Goal: Task Accomplishment & Management: Complete application form

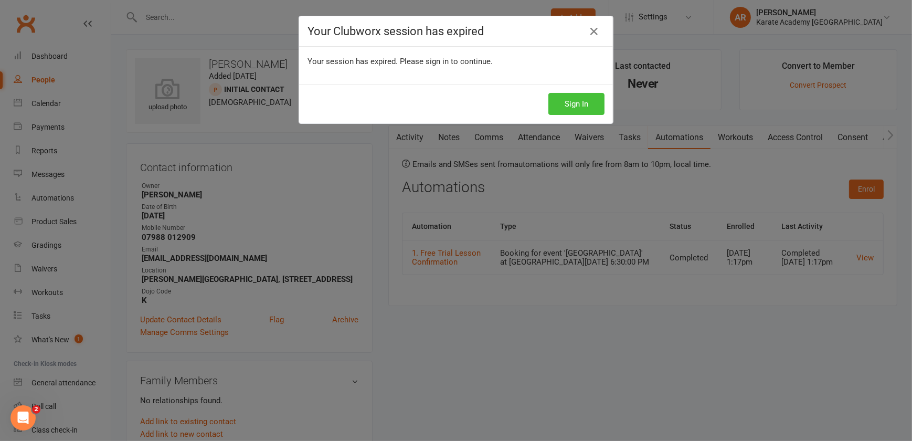
click at [584, 100] on button "Sign In" at bounding box center [576, 104] width 56 height 22
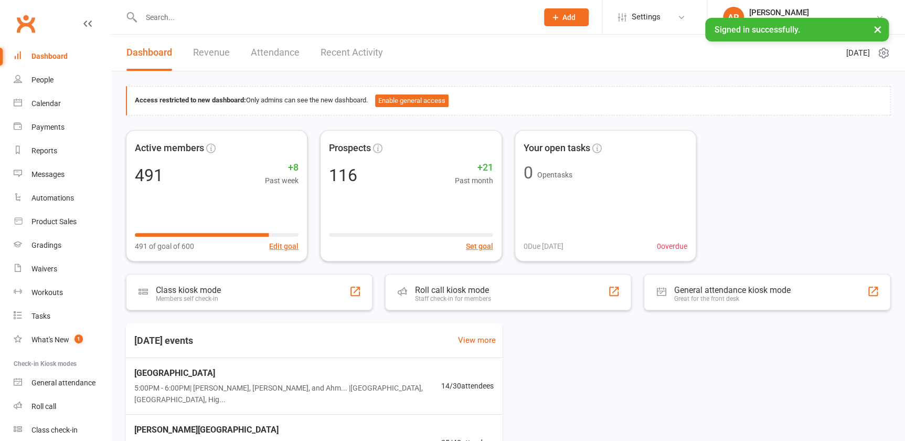
click at [560, 18] on icon at bounding box center [555, 17] width 9 height 9
click at [555, 46] on link "Prospect" at bounding box center [554, 47] width 93 height 24
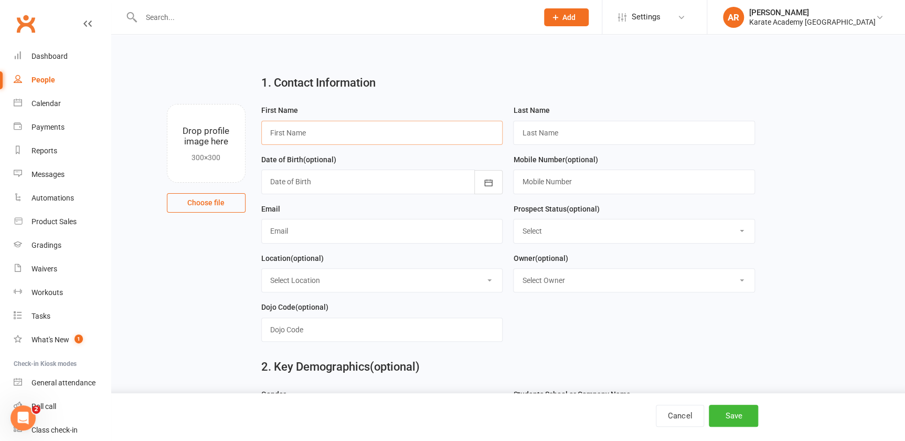
click at [311, 134] on input "text" at bounding box center [382, 133] width 242 height 24
paste input "[PERSON_NAME]"
click at [300, 133] on input "[PERSON_NAME]" at bounding box center [382, 133] width 242 height 24
type input "Ignacy"
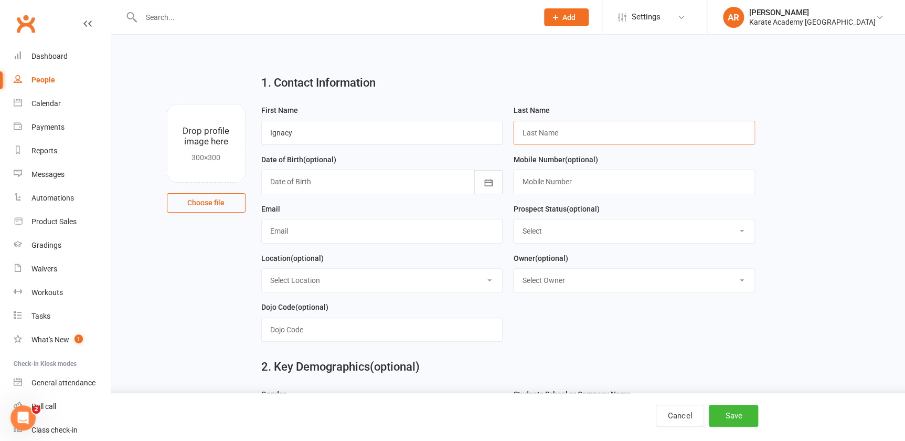
paste input "Roszewski"
type input "Roszewski"
click at [573, 186] on input "text" at bounding box center [634, 181] width 242 height 24
click at [376, 224] on input "text" at bounding box center [382, 231] width 242 height 24
paste input "[PERSON_NAME][EMAIL_ADDRESS][DOMAIN_NAME]"
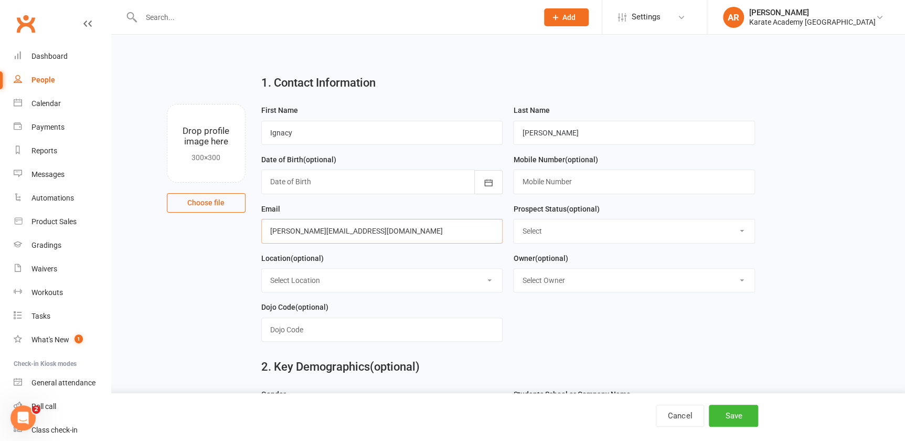
type input "[PERSON_NAME][EMAIL_ADDRESS][DOMAIN_NAME]"
click at [554, 178] on input "text" at bounding box center [634, 181] width 242 height 24
paste input "07530510965"
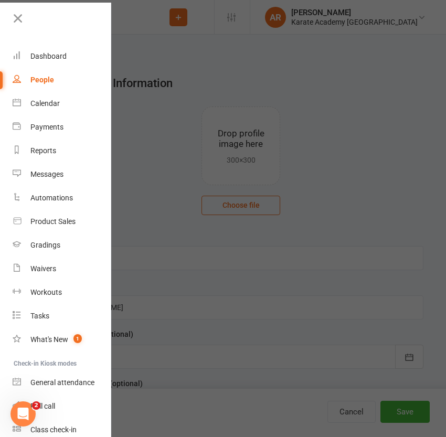
type input "07530 510965"
click at [328, 199] on div at bounding box center [223, 218] width 446 height 437
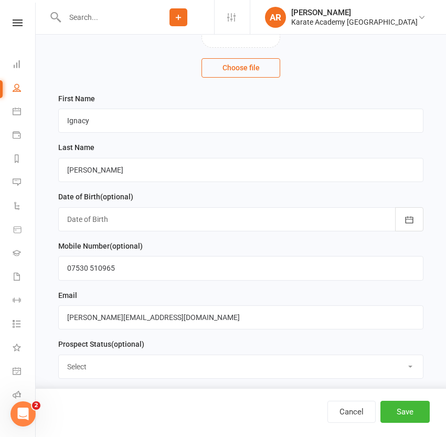
scroll to position [143, 0]
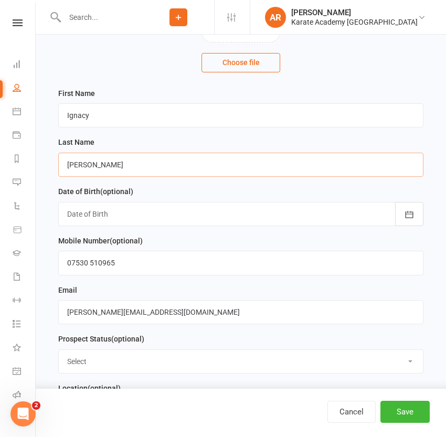
click at [169, 163] on input "Roszewski" at bounding box center [240, 165] width 365 height 24
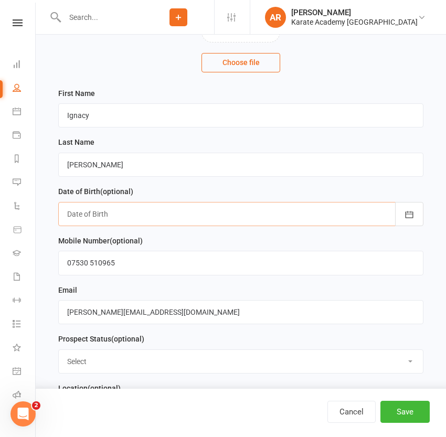
paste input "2017-03-17"
type input "2017-03-17"
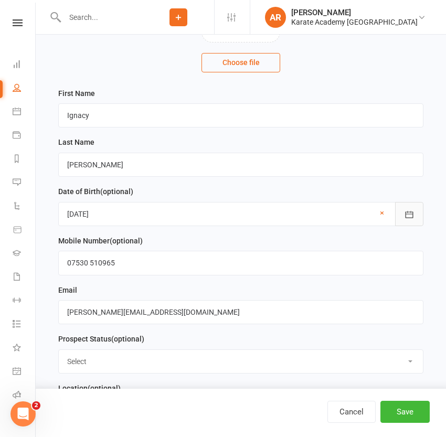
click at [414, 210] on button "button" at bounding box center [409, 214] width 28 height 24
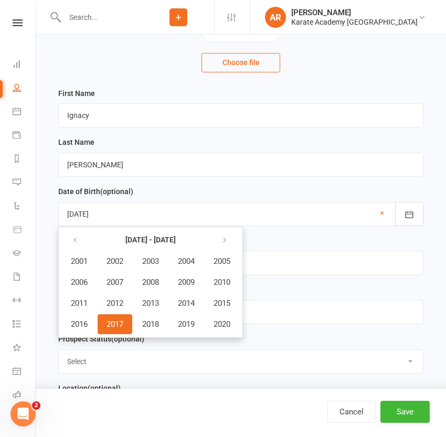
click at [131, 320] on button "2017" at bounding box center [115, 324] width 35 height 20
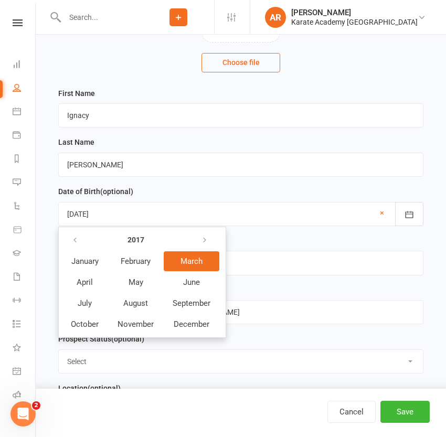
click at [197, 264] on span "March" at bounding box center [191, 261] width 22 height 9
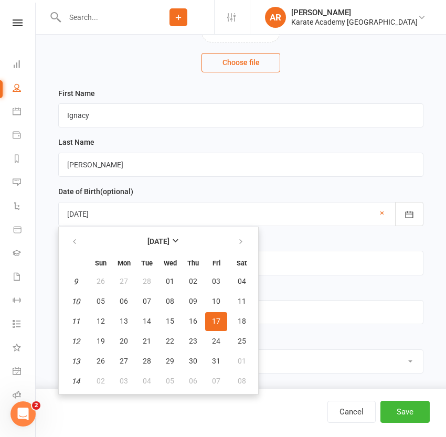
click at [209, 321] on button "17" at bounding box center [216, 321] width 22 height 19
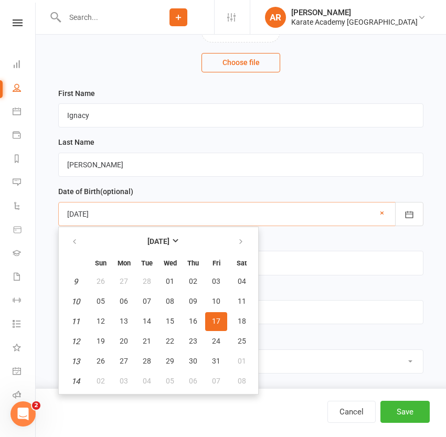
type input "17 Mar 2017"
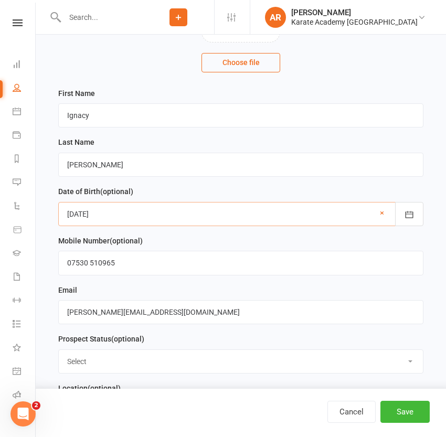
scroll to position [238, 0]
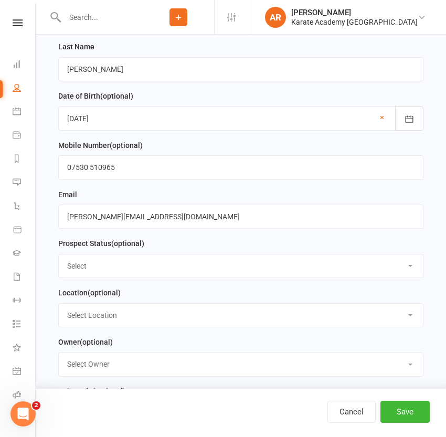
click at [119, 269] on select "Select Initial Contact Not Ready Not interested" at bounding box center [241, 265] width 364 height 23
select select "Initial Contact"
click at [59, 255] on select "Select Initial Contact Not Ready Not interested" at bounding box center [241, 265] width 364 height 23
drag, startPoint x: 208, startPoint y: 252, endPoint x: 205, endPoint y: 261, distance: 9.2
click at [208, 252] on div "Prospect Status (optional) Select Initial Contact Not Ready Not interested" at bounding box center [240, 257] width 365 height 41
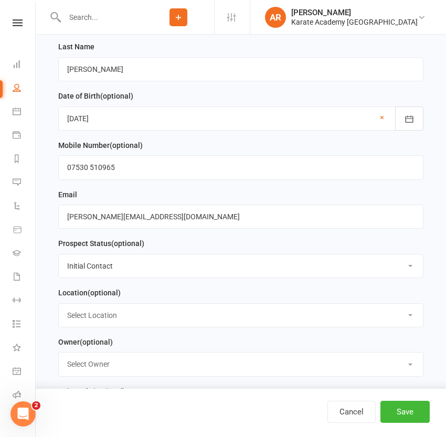
drag, startPoint x: 205, startPoint y: 261, endPoint x: 194, endPoint y: 267, distance: 12.2
click at [205, 261] on select "Select Initial Contact Not Ready Not interested" at bounding box center [241, 265] width 364 height 23
click at [59, 255] on select "Select Initial Contact Not Ready Not interested" at bounding box center [241, 265] width 364 height 23
click at [125, 325] on select "Select Location Bookerhill Primary School, Field Road, High Wycombe HP12 4LR Ci…" at bounding box center [241, 315] width 364 height 23
select select "5"
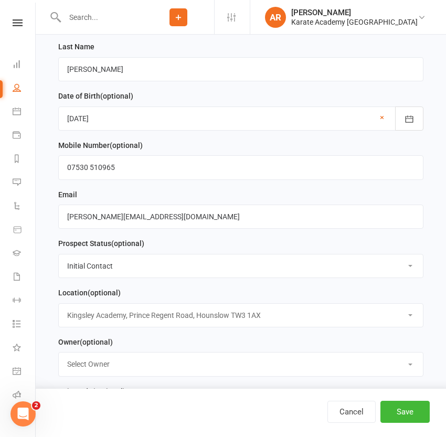
click at [59, 305] on select "Select Location Bookerhill Primary School, Field Road, High Wycombe HP12 4LR Ci…" at bounding box center [241, 315] width 364 height 23
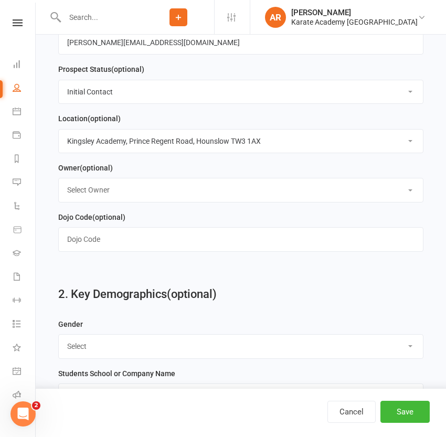
scroll to position [429, 0]
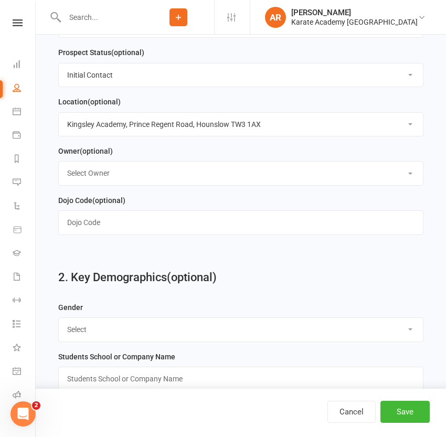
click at [119, 173] on select "Select Owner Aamar Rajpoot Suhail Ibrahim Ahmer Rajpoot Elizabeth Hanna Victori…" at bounding box center [241, 173] width 364 height 23
select select "0"
click at [59, 164] on select "Select Owner Aamar Rajpoot Suhail Ibrahim Ahmer Rajpoot Elizabeth Hanna Victori…" at bounding box center [241, 173] width 364 height 23
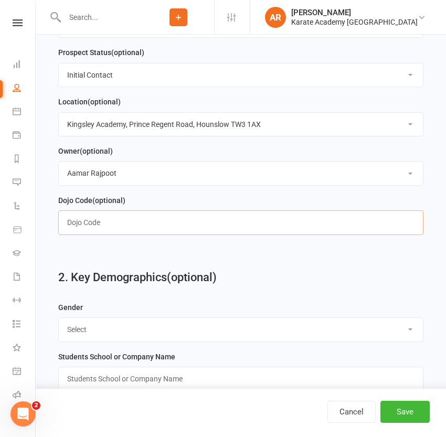
click at [114, 228] on input "text" at bounding box center [240, 222] width 365 height 24
type input "K"
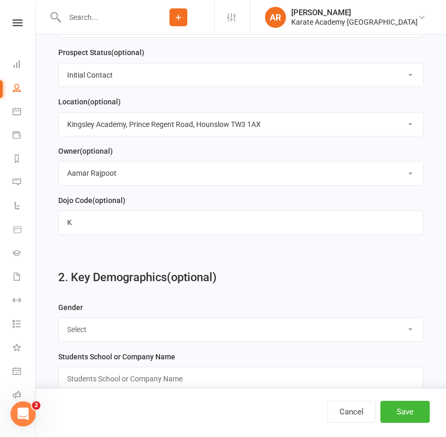
click at [98, 330] on select "Select Male Female" at bounding box center [241, 329] width 364 height 23
select select "Male"
click at [59, 321] on select "Select Male Female" at bounding box center [241, 329] width 364 height 23
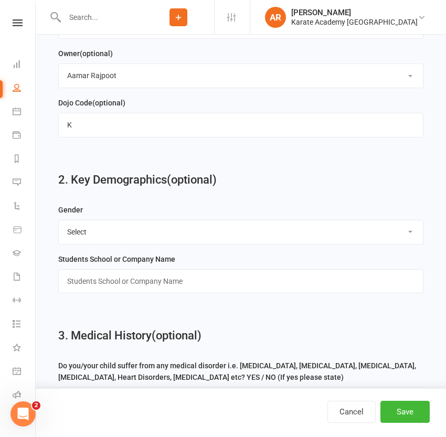
scroll to position [667, 0]
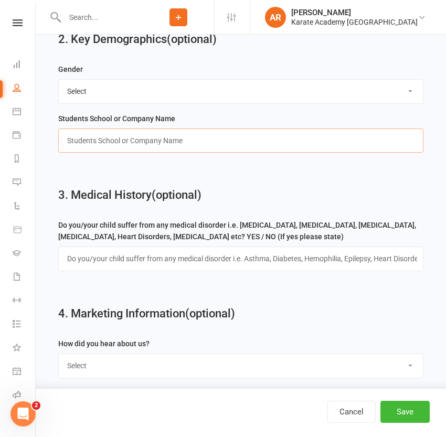
click at [131, 148] on input "text" at bounding box center [240, 141] width 365 height 24
paste input "Marlborough Primary School"
type input "Marlborough Primary School"
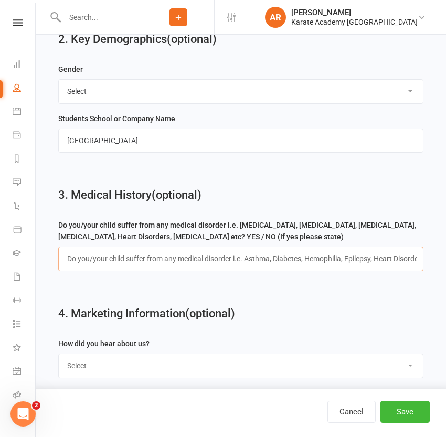
click at [158, 262] on input "text" at bounding box center [240, 259] width 365 height 24
type input "No"
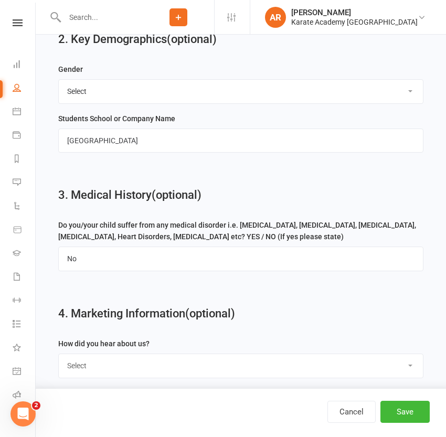
click at [133, 359] on select "Select Online Search (Google) Social Media Walk In Leaflet Banner Poster Friend…" at bounding box center [241, 365] width 364 height 23
select select "Online Search (Google)"
click at [59, 357] on select "Select Online Search (Google) Social Media Walk In Leaflet Banner Poster Friend…" at bounding box center [241, 365] width 364 height 23
click at [398, 411] on button "Save" at bounding box center [404, 412] width 49 height 22
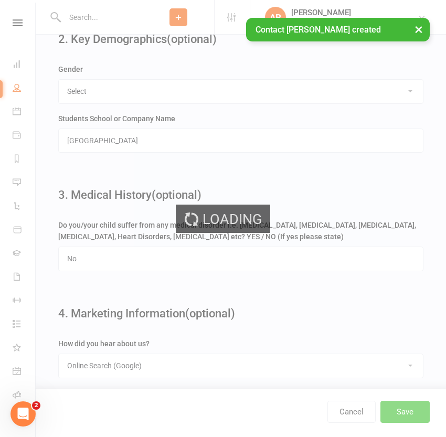
scroll to position [0, 0]
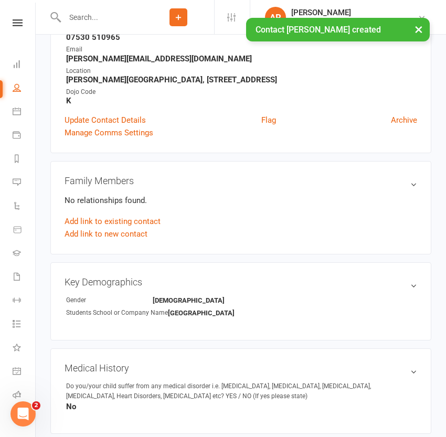
scroll to position [190, 0]
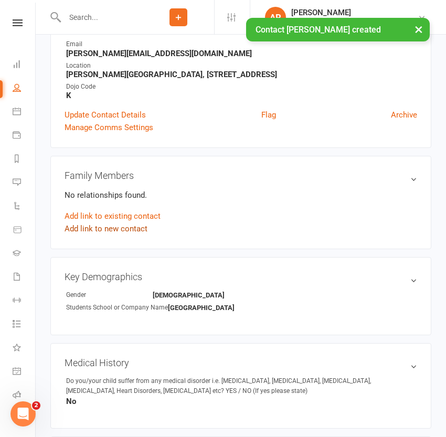
click at [109, 233] on link "Add link to new contact" at bounding box center [106, 228] width 83 height 13
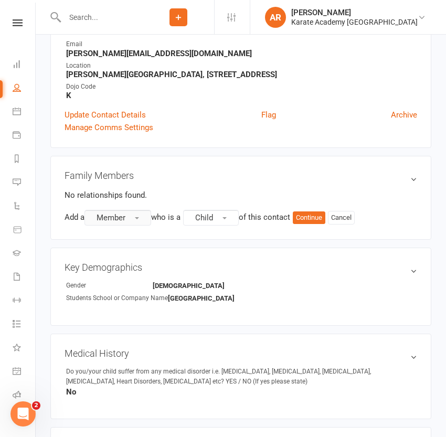
click at [136, 220] on button "Member" at bounding box center [117, 218] width 67 height 16
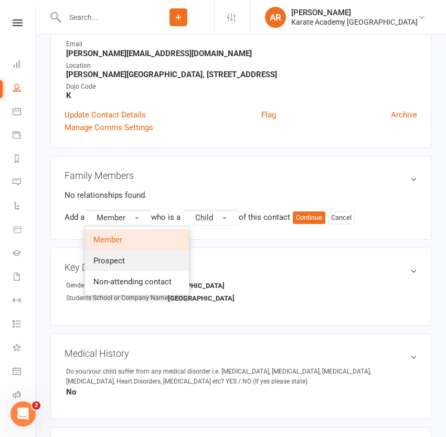
drag, startPoint x: 124, startPoint y: 254, endPoint x: 148, endPoint y: 250, distance: 25.0
click at [124, 254] on link "Prospect" at bounding box center [137, 260] width 104 height 21
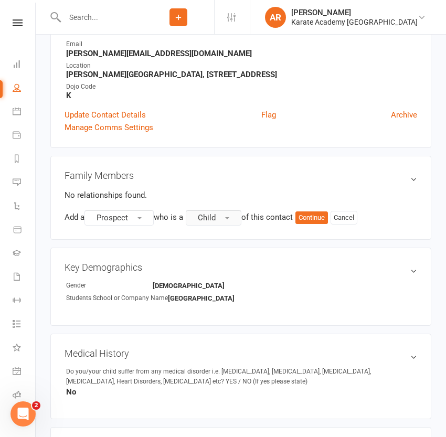
click at [216, 219] on span "Child" at bounding box center [207, 217] width 18 height 9
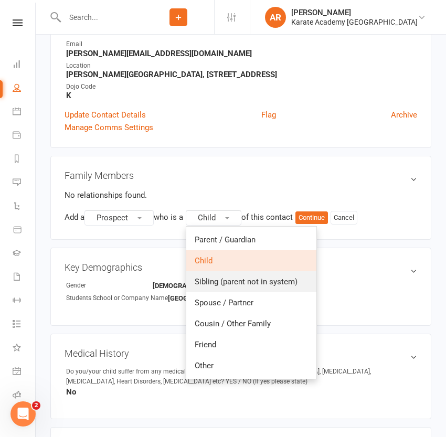
click at [252, 282] on span "Sibling (parent not in system)" at bounding box center [246, 281] width 103 height 9
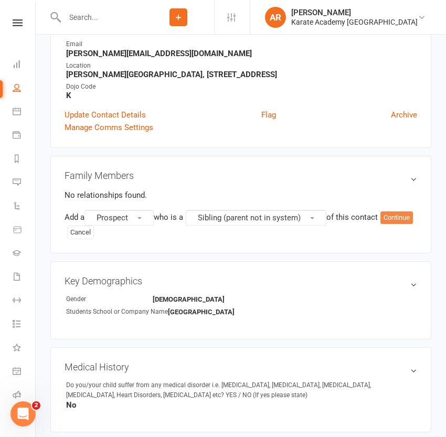
click at [380, 224] on button "Continue" at bounding box center [396, 217] width 33 height 13
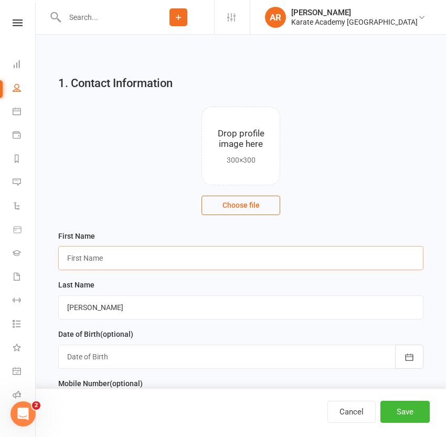
drag, startPoint x: 113, startPoint y: 260, endPoint x: 119, endPoint y: 260, distance: 5.8
click at [113, 260] on input "text" at bounding box center [240, 258] width 365 height 24
paste input "Leonard"
type input "Leonard"
click at [161, 307] on input "Roszewski" at bounding box center [240, 307] width 365 height 24
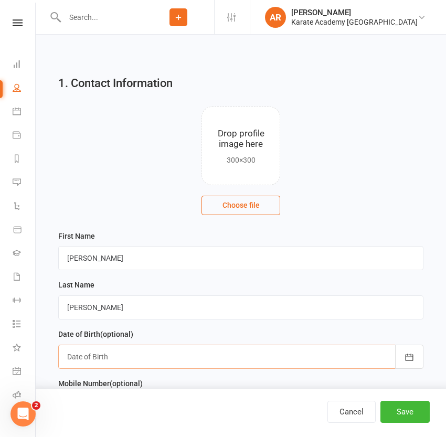
paste input "2021-05-22"
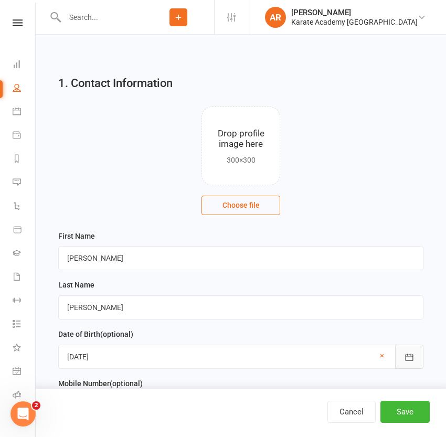
click at [418, 357] on button "button" at bounding box center [409, 357] width 28 height 24
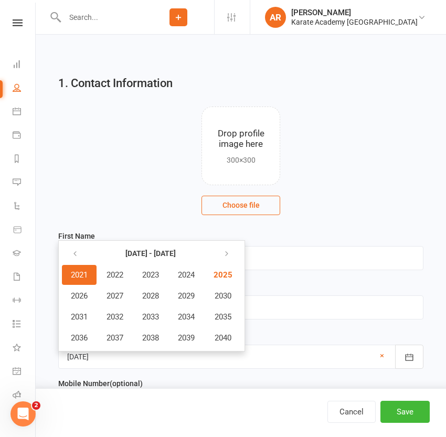
click at [85, 273] on span "2021" at bounding box center [79, 274] width 17 height 9
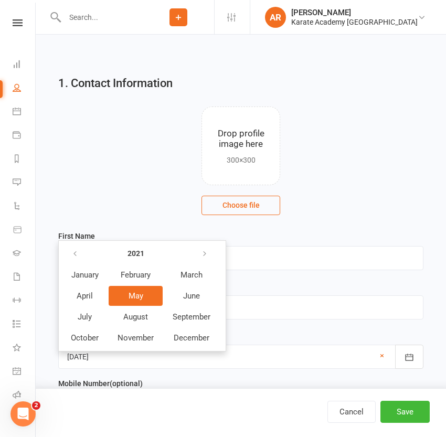
click at [136, 296] on span "May" at bounding box center [136, 295] width 15 height 9
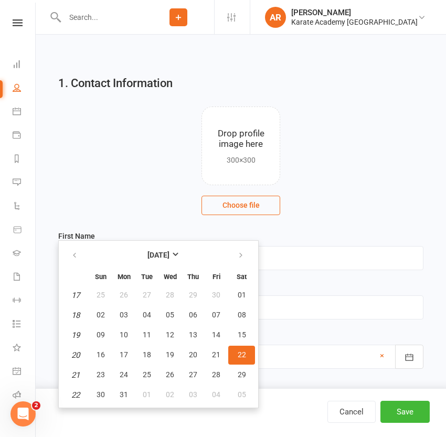
click at [239, 349] on button "22" at bounding box center [241, 355] width 27 height 19
type input "22 May 2021"
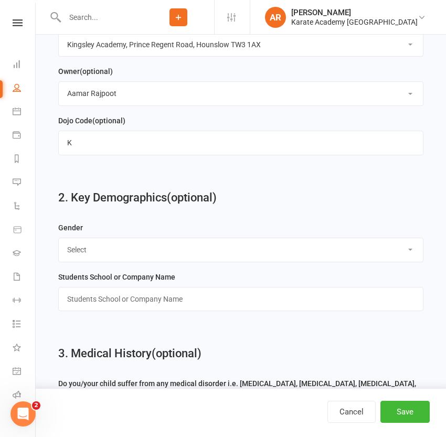
scroll to position [525, 0]
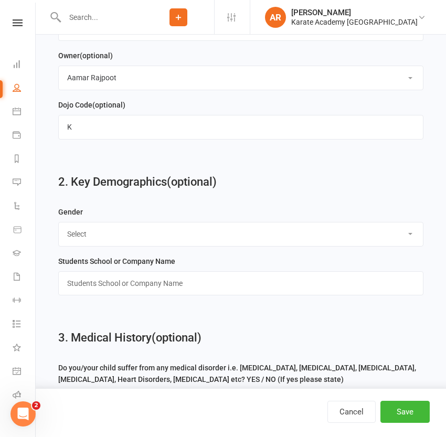
click at [143, 246] on select "Select Male Female" at bounding box center [241, 233] width 364 height 23
click at [135, 242] on select "Select Male Female" at bounding box center [241, 233] width 364 height 23
select select "Male"
click at [59, 226] on select "Select Male Female" at bounding box center [241, 233] width 364 height 23
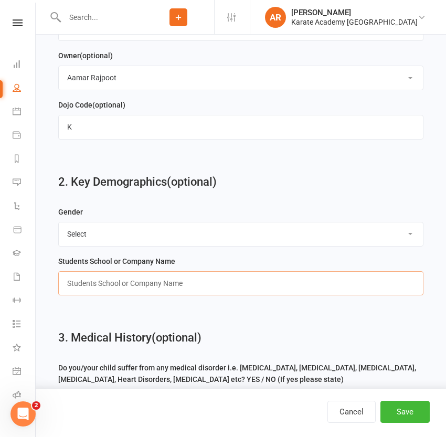
click at [110, 281] on input "text" at bounding box center [240, 283] width 365 height 24
paste input "? [GEOGRAPHIC_DATA]"
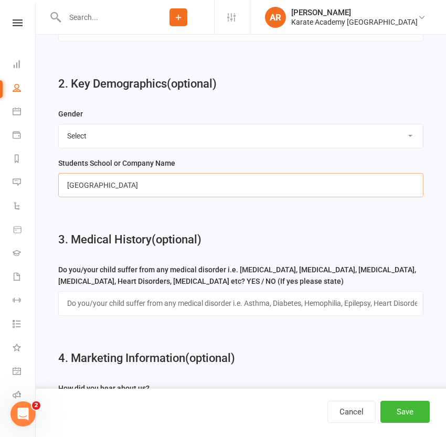
scroll to position [715, 0]
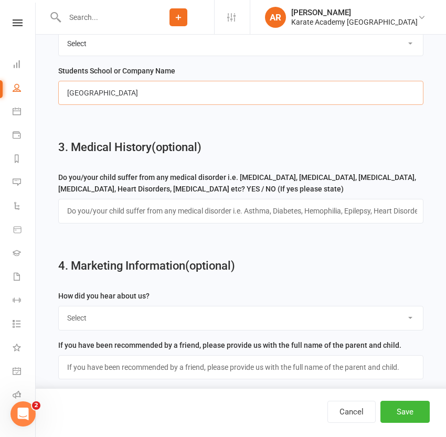
type input "Marlborough Primary School"
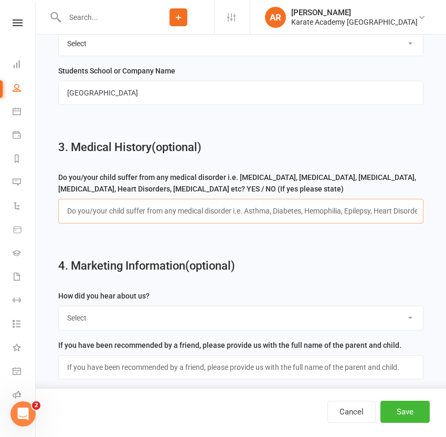
click at [171, 220] on input "text" at bounding box center [240, 211] width 365 height 24
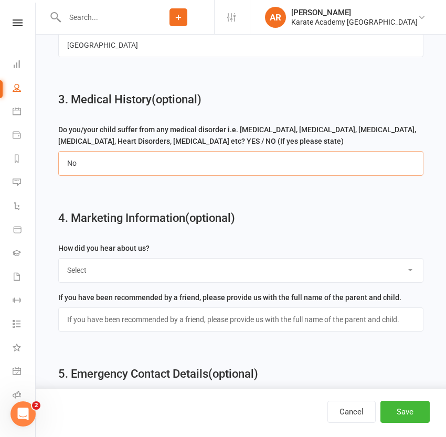
type input "No"
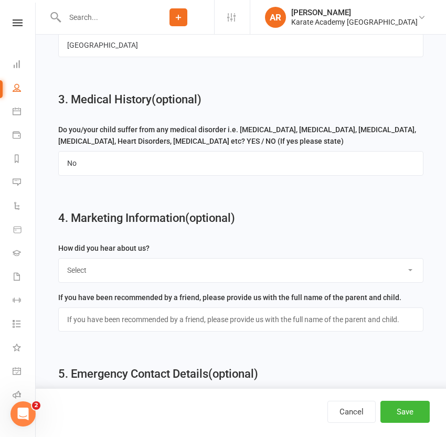
drag, startPoint x: 147, startPoint y: 273, endPoint x: 147, endPoint y: 283, distance: 10.5
click at [147, 273] on select "Select Online Search (Google) Social Media Walk In Leaflet Banner Poster Friend…" at bounding box center [241, 270] width 364 height 23
click at [125, 282] on select "Select Online Search (Google) Social Media Walk In Leaflet Banner Poster Friend…" at bounding box center [241, 270] width 364 height 23
select select "Online Search (Google)"
click at [59, 262] on select "Select Online Search (Google) Social Media Walk In Leaflet Banner Poster Friend…" at bounding box center [241, 270] width 364 height 23
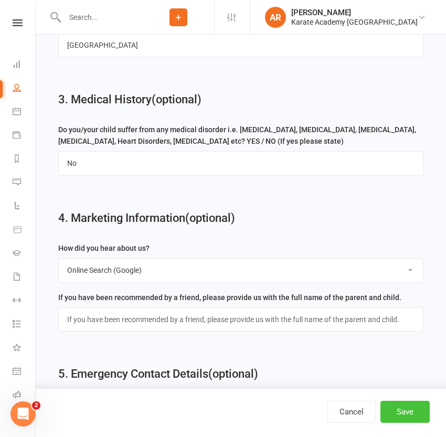
click at [399, 413] on button "Save" at bounding box center [404, 412] width 49 height 22
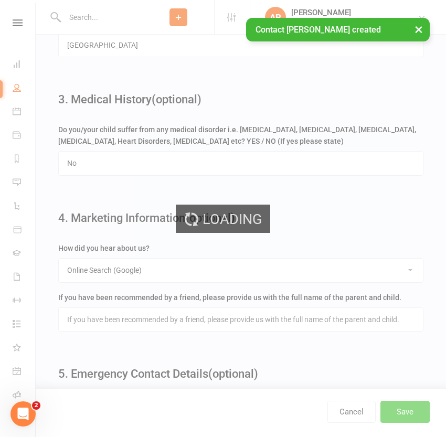
scroll to position [0, 0]
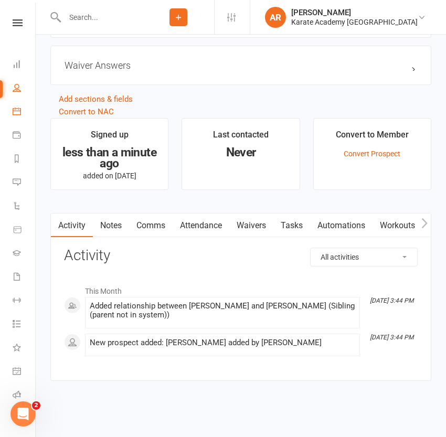
click at [349, 226] on link "Automations" at bounding box center [341, 226] width 62 height 24
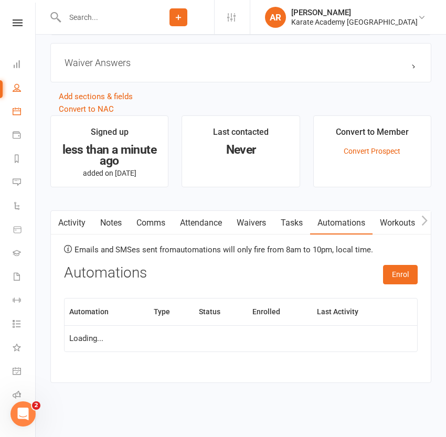
scroll to position [766, 0]
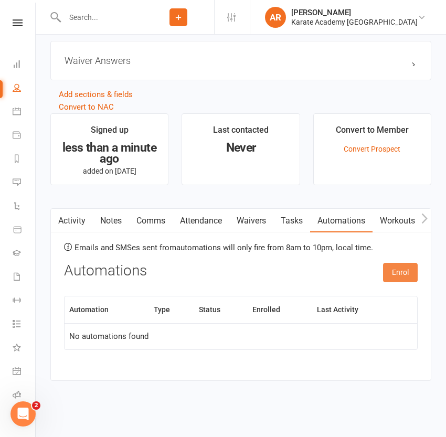
click at [398, 271] on button "Enrol" at bounding box center [400, 272] width 35 height 19
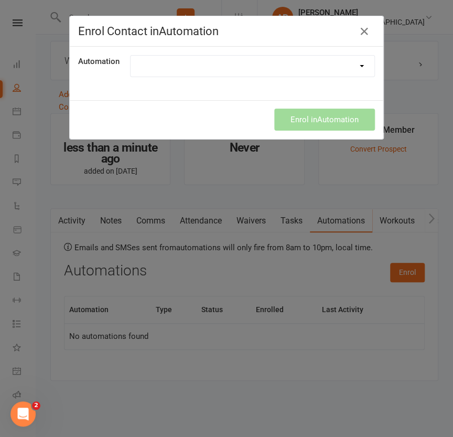
click at [157, 62] on select at bounding box center [253, 66] width 244 height 21
select select "1894"
click at [131, 56] on select "1. Free Trial Lesson Confirmation 2. Free Trial Lesson Reminder 1 Day Follow up…" at bounding box center [253, 66] width 244 height 21
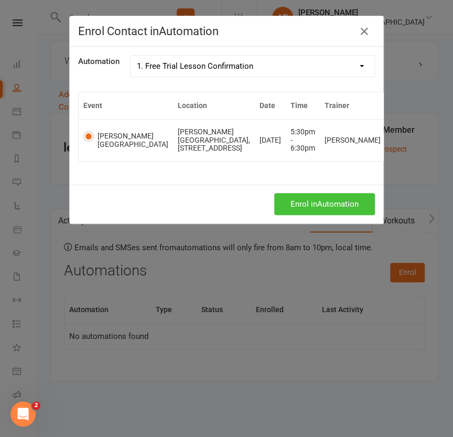
click at [320, 206] on button "Enrol in Automation" at bounding box center [324, 204] width 101 height 22
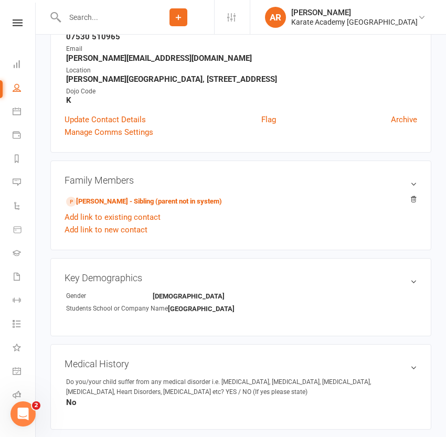
scroll to position [98, 0]
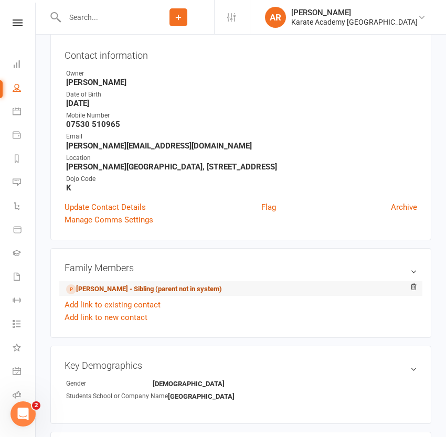
click at [130, 288] on link "Ignacy Roszewski - Sibling (parent not in system)" at bounding box center [144, 289] width 156 height 11
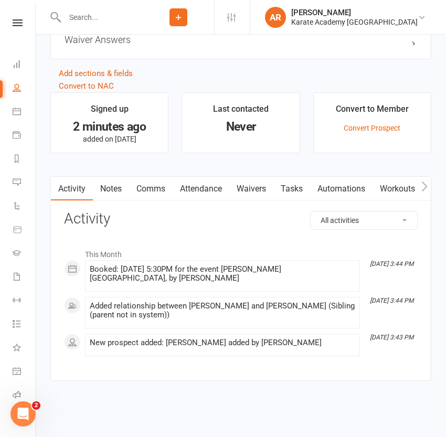
click at [368, 186] on link "Automations" at bounding box center [341, 189] width 62 height 24
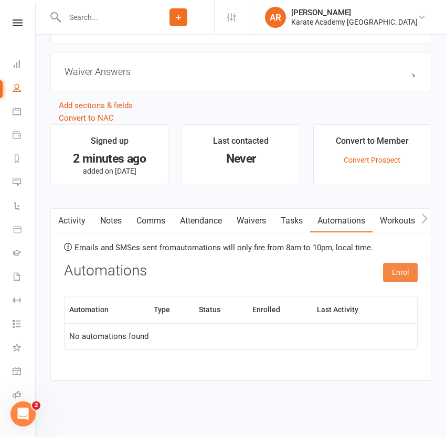
drag, startPoint x: 395, startPoint y: 269, endPoint x: 373, endPoint y: 255, distance: 25.9
click at [396, 272] on button "Enrol" at bounding box center [400, 272] width 35 height 19
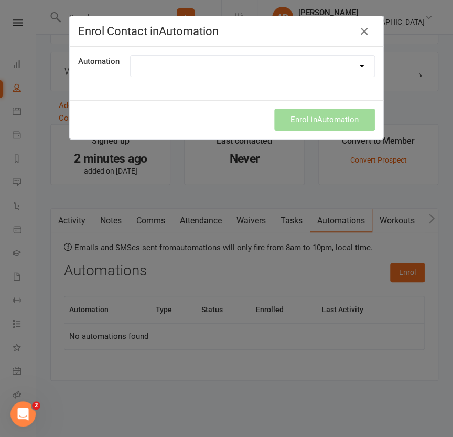
click at [241, 85] on div "Automation 1. Free Trial Lesson Confirmation 2. Free Trial Lesson Reminder 1 Da…" at bounding box center [227, 74] width 314 height 54
click at [238, 57] on select "1. Free Trial Lesson Confirmation 2. Free Trial Lesson Reminder 1 Day Follow up…" at bounding box center [253, 66] width 244 height 21
click at [131, 56] on select "1. Free Trial Lesson Confirmation 2. Free Trial Lesson Reminder 1 Day Follow up…" at bounding box center [253, 66] width 244 height 21
click at [241, 65] on select "1. Free Trial Lesson Confirmation 2. Free Trial Lesson Reminder 1 Day Follow up…" at bounding box center [253, 66] width 244 height 21
select select "1894"
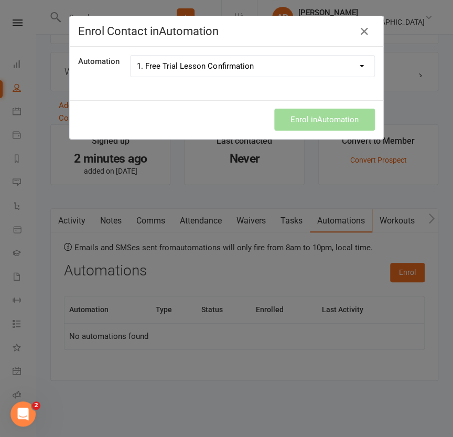
click at [131, 56] on select "1. Free Trial Lesson Confirmation 2. Free Trial Lesson Reminder 1 Day Follow up…" at bounding box center [253, 66] width 244 height 21
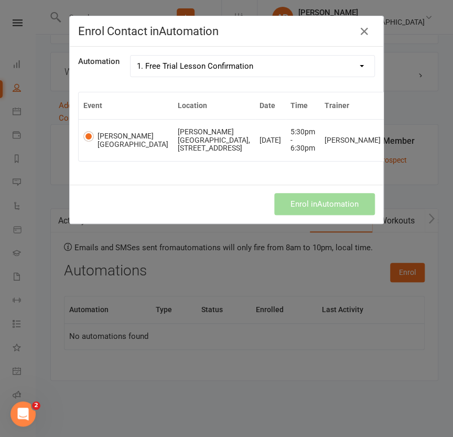
click at [257, 148] on td "Sep 11 2025" at bounding box center [270, 139] width 31 height 41
click at [335, 209] on button "Enrol in Automation" at bounding box center [324, 204] width 101 height 22
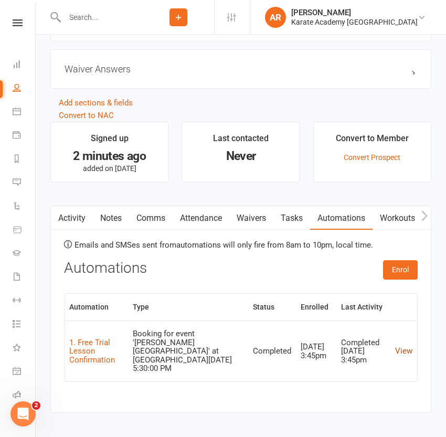
click at [408, 349] on link "View" at bounding box center [403, 350] width 17 height 9
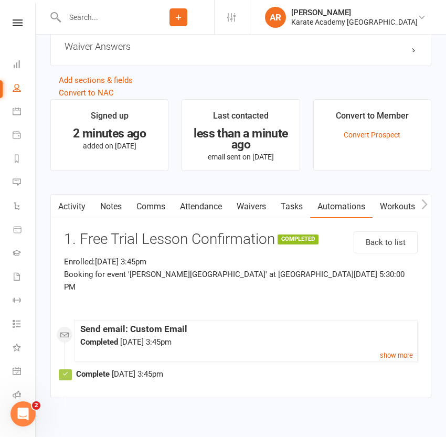
scroll to position [785, 0]
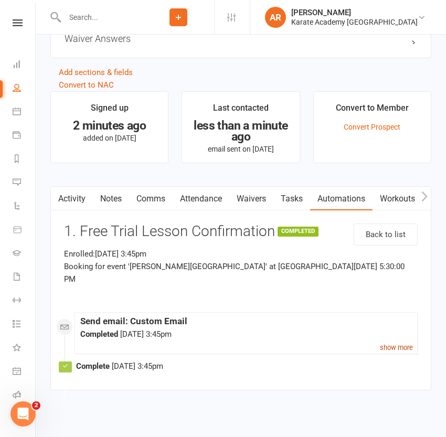
click at [390, 344] on small "show more" at bounding box center [396, 348] width 33 height 8
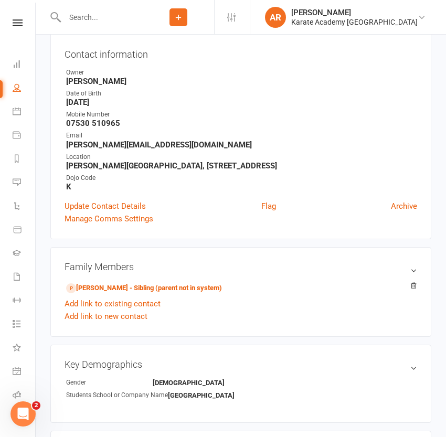
scroll to position [0, 0]
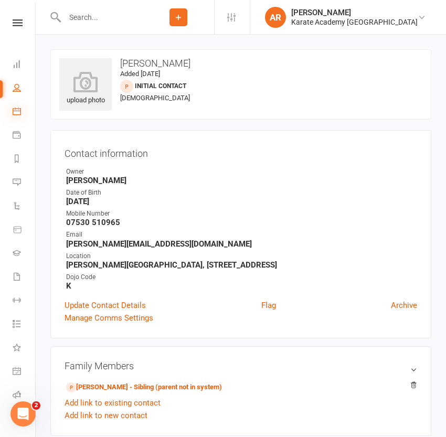
click at [16, 108] on icon at bounding box center [17, 111] width 8 height 8
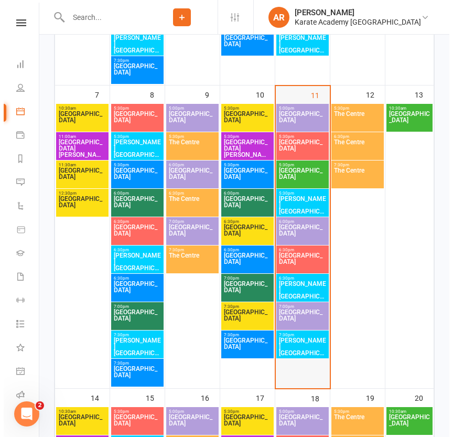
scroll to position [525, 0]
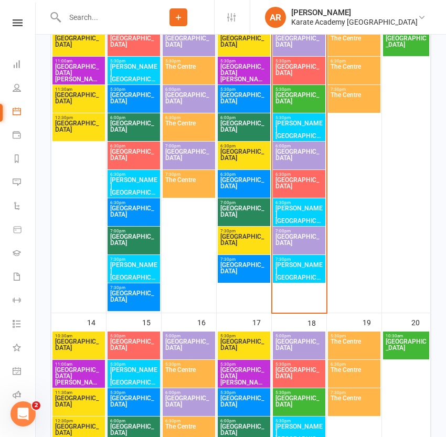
click at [297, 120] on span "[PERSON_NAME][GEOGRAPHIC_DATA]" at bounding box center [299, 129] width 48 height 19
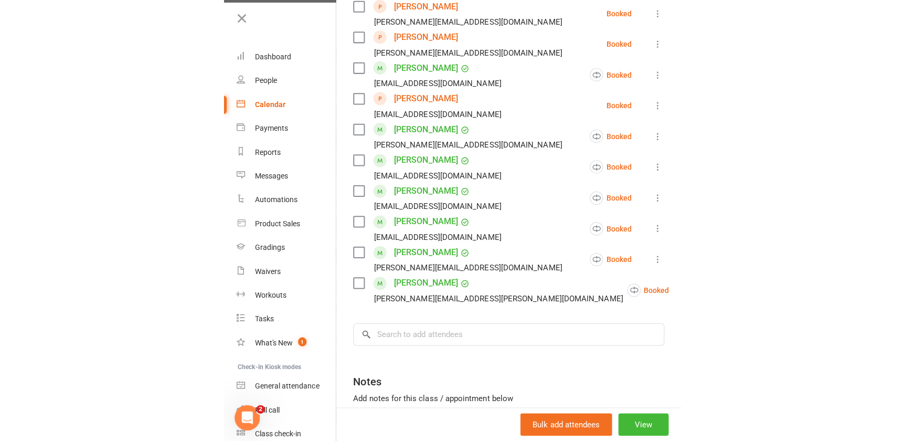
scroll to position [1064, 0]
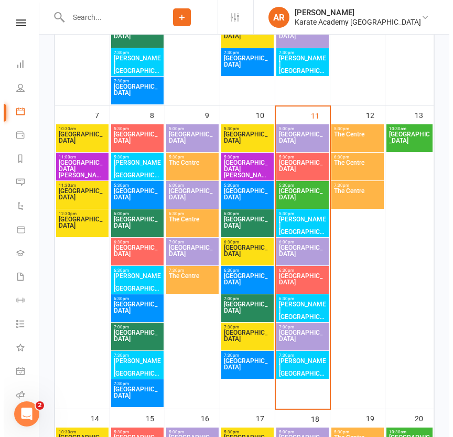
scroll to position [429, 0]
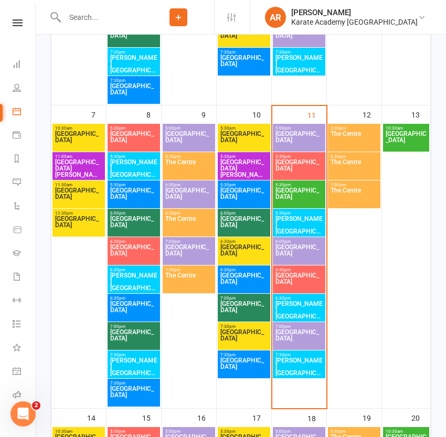
click at [291, 222] on span "[PERSON_NAME][GEOGRAPHIC_DATA]" at bounding box center [299, 225] width 48 height 19
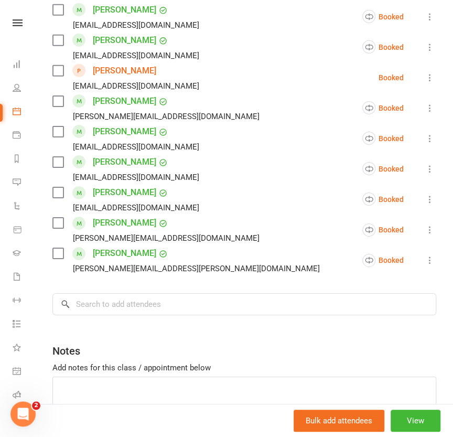
scroll to position [1060, 0]
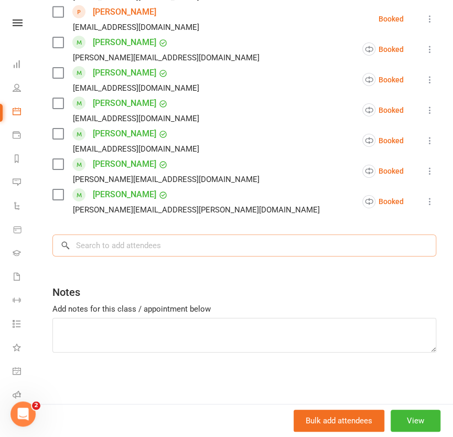
click at [130, 246] on input "search" at bounding box center [244, 245] width 384 height 22
paste input "? [GEOGRAPHIC_DATA]"
drag, startPoint x: 185, startPoint y: 245, endPoint x: 9, endPoint y: 241, distance: 175.8
click at [81, 247] on input "leanar" at bounding box center [244, 245] width 384 height 22
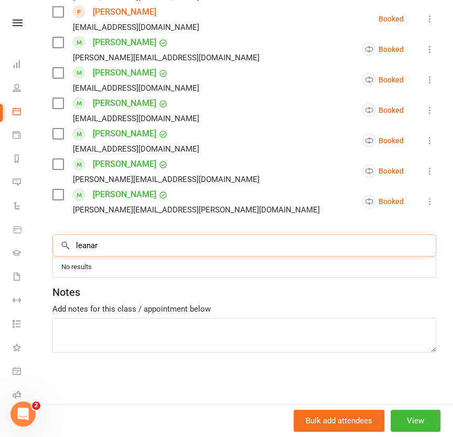
click at [81, 247] on input "leanar" at bounding box center [244, 245] width 384 height 22
click at [89, 245] on input "jan" at bounding box center [244, 245] width 384 height 22
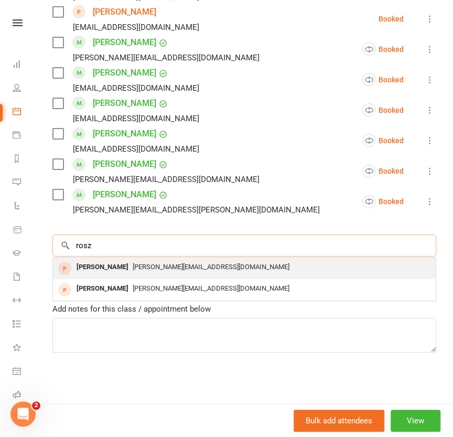
type input "rosz"
click at [119, 272] on div "[PERSON_NAME]" at bounding box center [102, 267] width 60 height 15
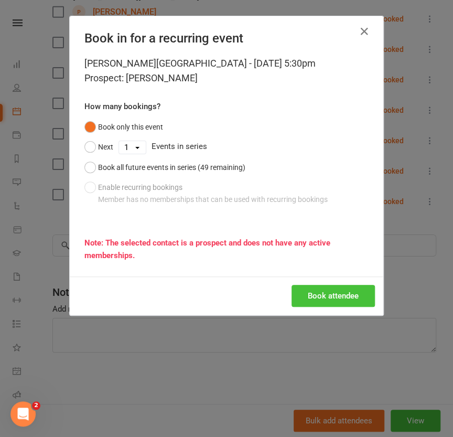
click at [305, 293] on button "Book attendee" at bounding box center [333, 296] width 83 height 22
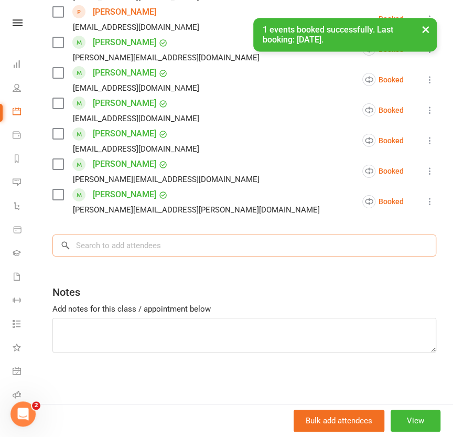
click at [148, 242] on input "search" at bounding box center [244, 245] width 384 height 22
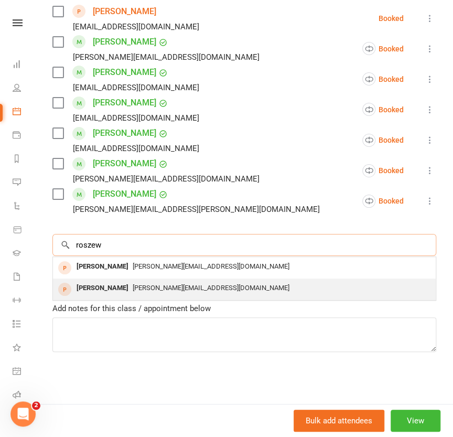
type input "roszew"
click at [116, 286] on div "[PERSON_NAME]" at bounding box center [102, 288] width 60 height 15
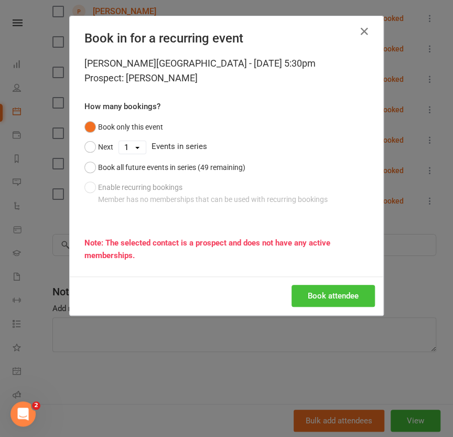
click at [334, 294] on button "Book attendee" at bounding box center [333, 296] width 83 height 22
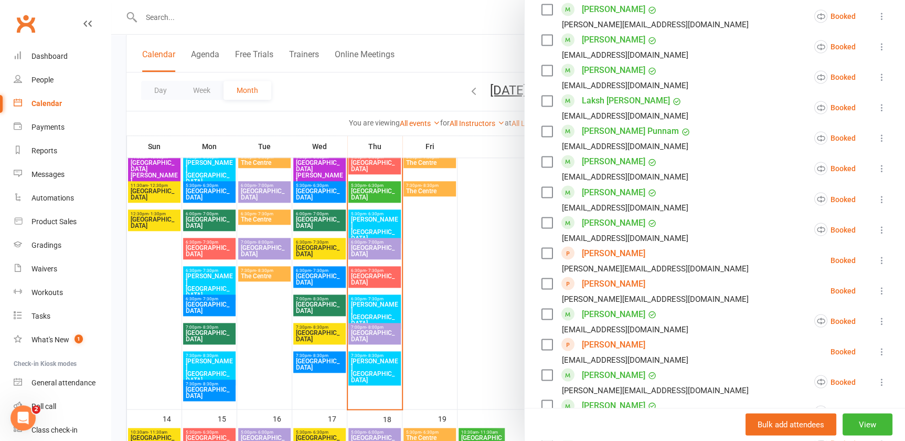
scroll to position [819, 0]
